Goal: Task Accomplishment & Management: Manage account settings

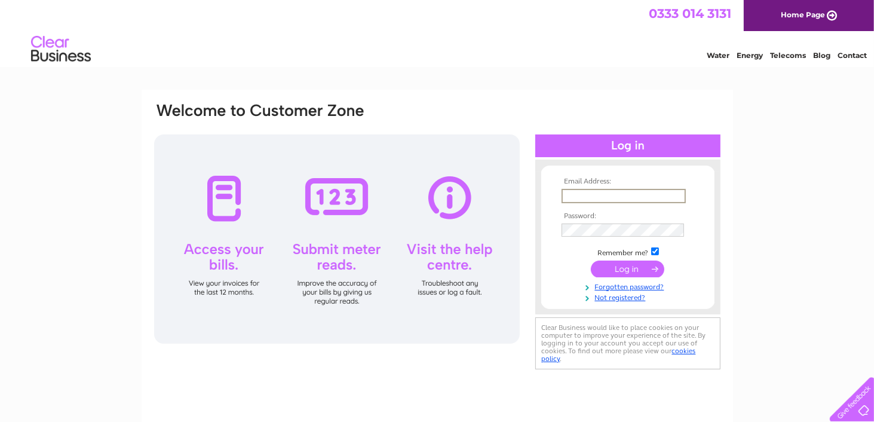
click at [590, 193] on input "text" at bounding box center [623, 196] width 124 height 14
click at [585, 194] on input "text" at bounding box center [623, 196] width 124 height 14
type input "Susan.Gordon@mactag.com"
click at [591, 260] on input "submit" at bounding box center [627, 268] width 73 height 17
click at [628, 263] on input "submit" at bounding box center [627, 268] width 73 height 17
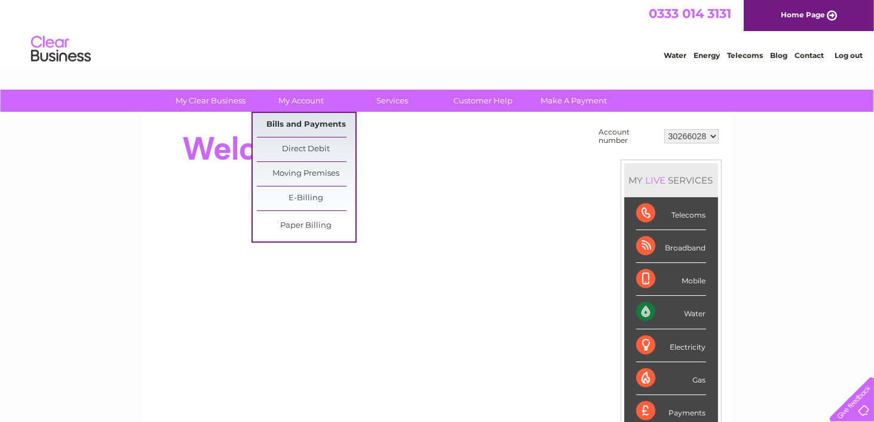
click at [302, 122] on link "Bills and Payments" at bounding box center [306, 125] width 99 height 24
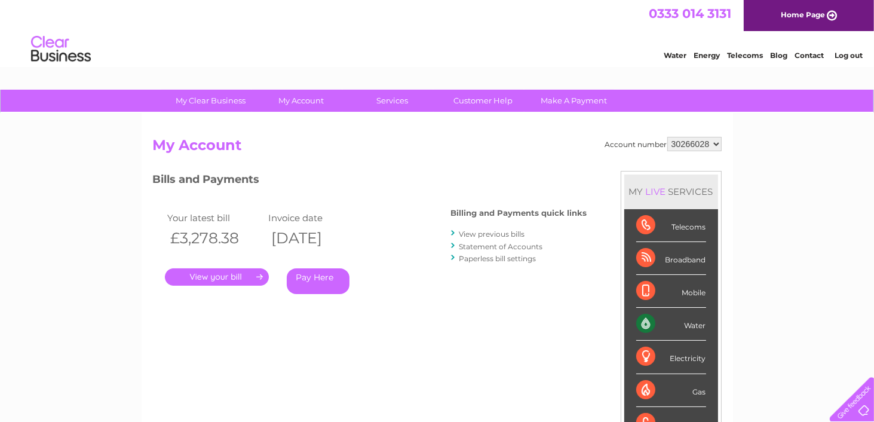
click at [186, 275] on link "." at bounding box center [217, 276] width 104 height 17
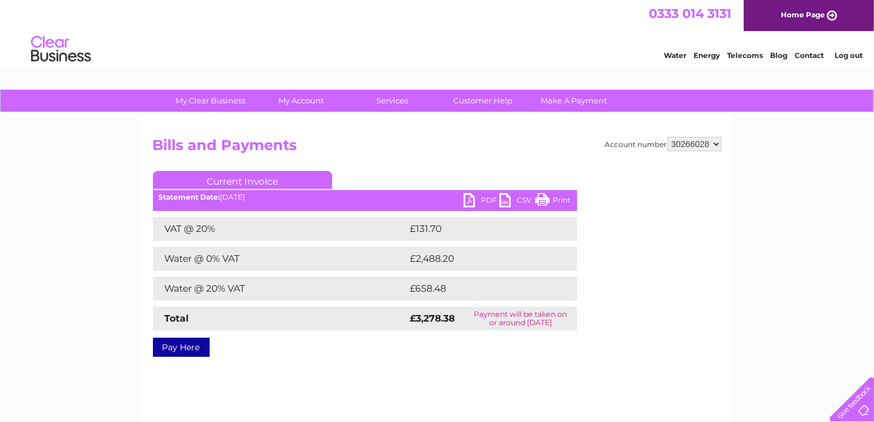
click at [471, 196] on link "PDF" at bounding box center [481, 201] width 36 height 17
